Goal: Check status: Check status

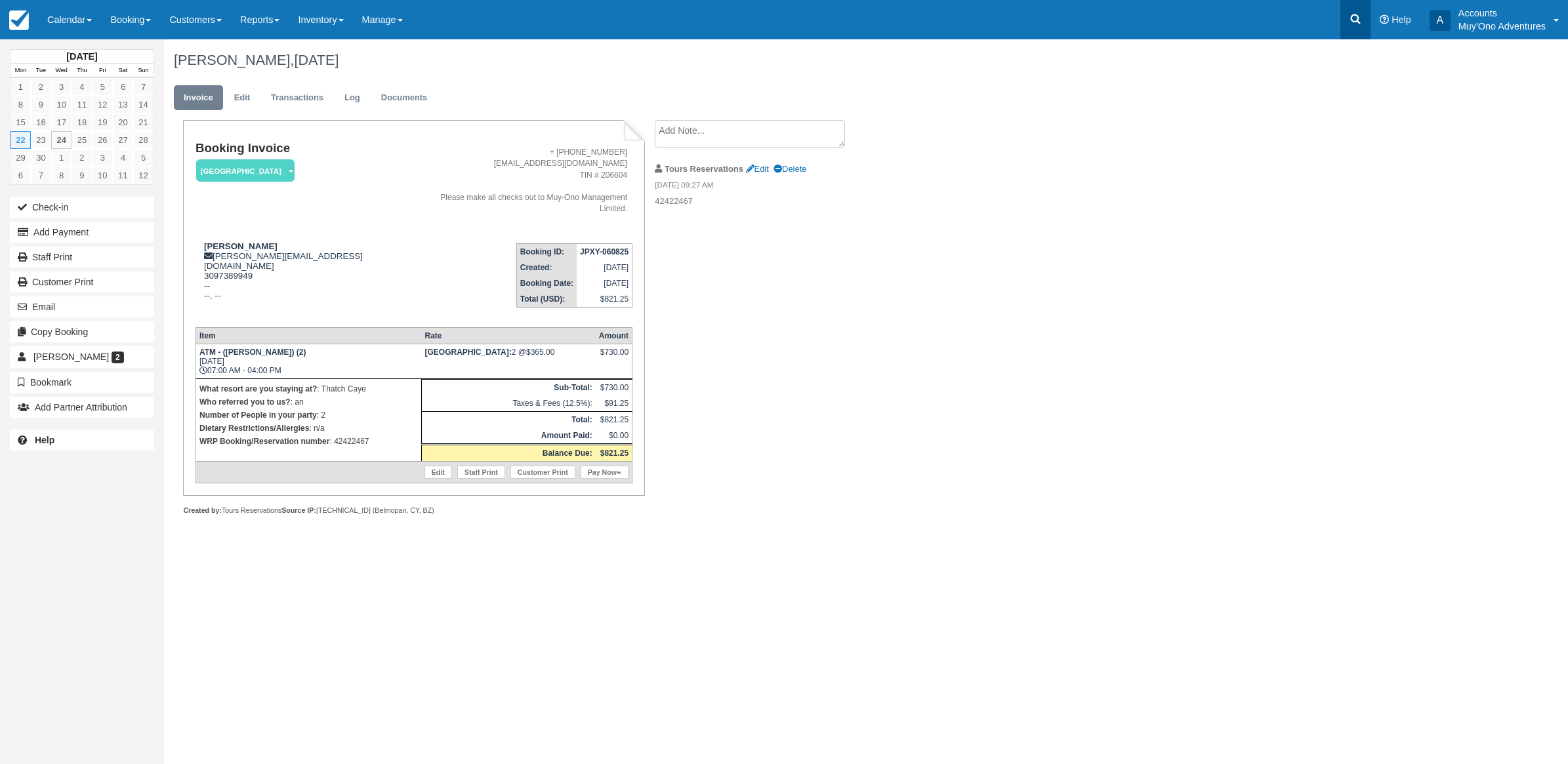
click at [1351, 24] on icon at bounding box center [1355, 19] width 13 height 13
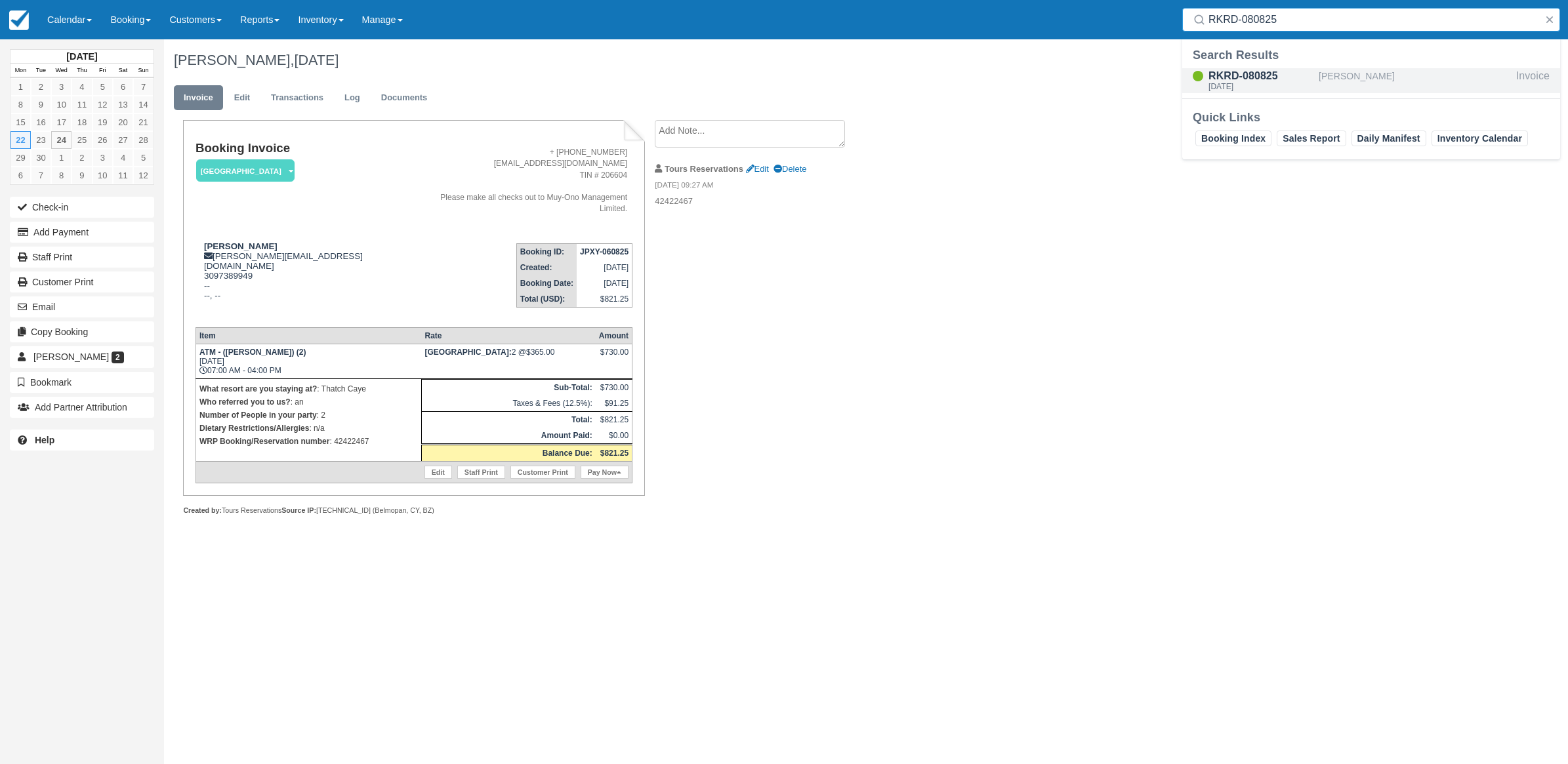
type input "RKRD-080825"
click at [1239, 77] on div "RKRD-080825" at bounding box center [1261, 76] width 105 height 16
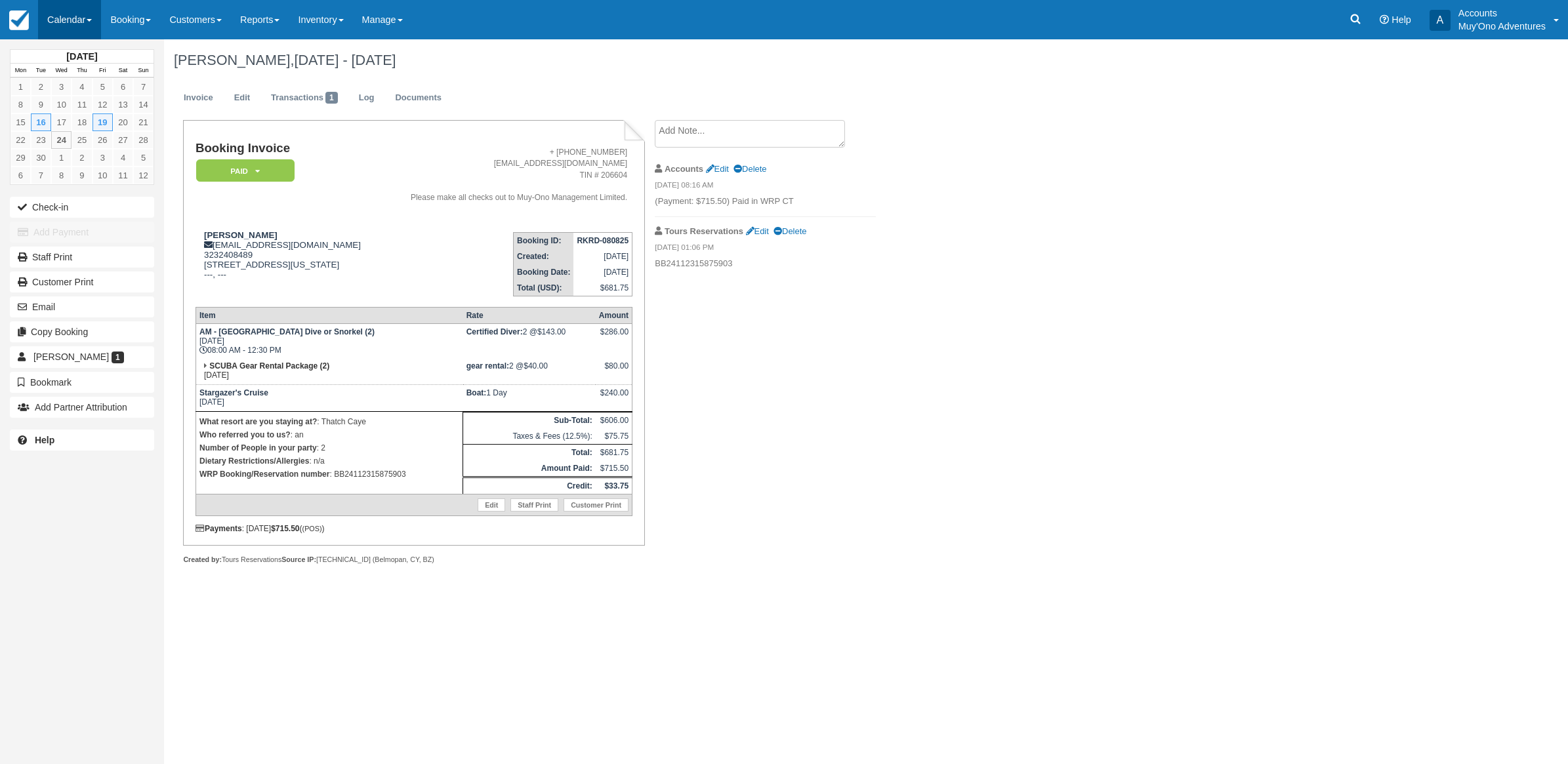
click at [69, 17] on link "Calendar" at bounding box center [69, 19] width 63 height 39
click at [96, 120] on link "Month" at bounding box center [91, 124] width 103 height 28
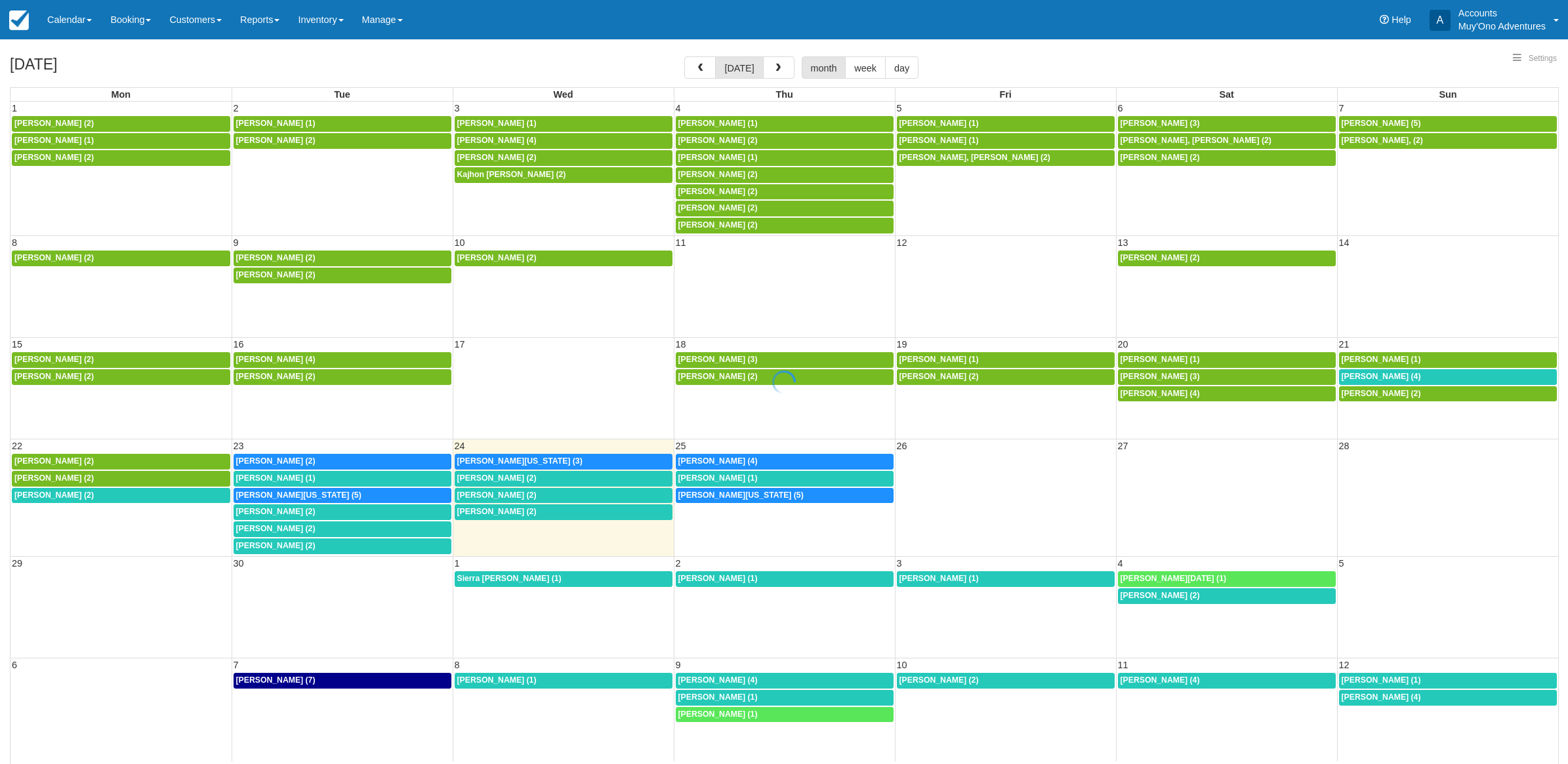
select select
